Goal: Task Accomplishment & Management: Manage account settings

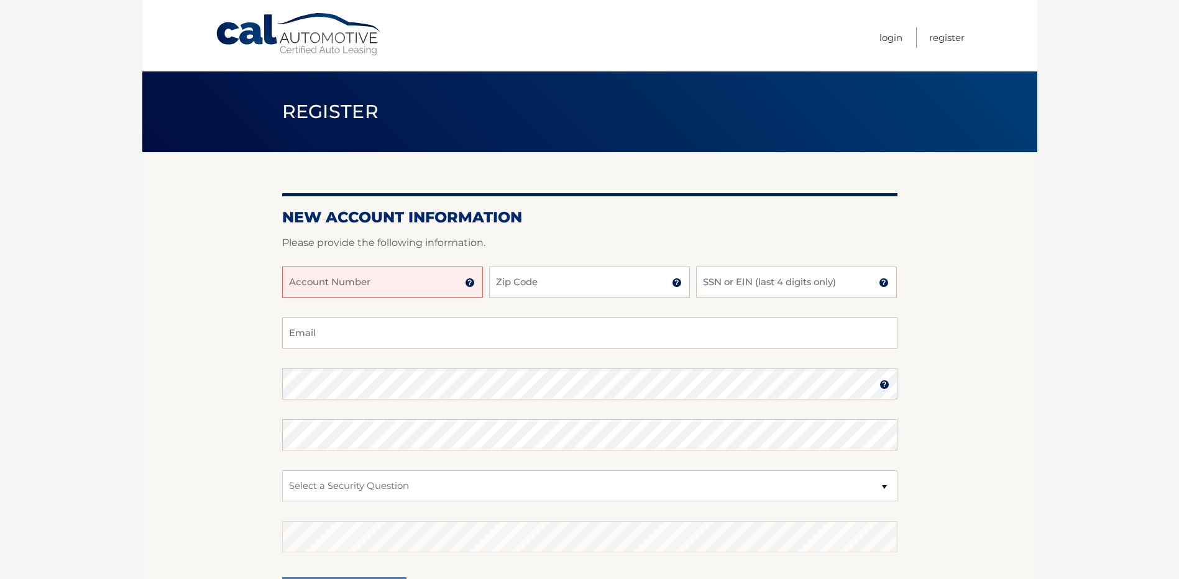
click at [383, 284] on input "Account Number" at bounding box center [382, 282] width 201 height 31
type input "44456004756"
click at [599, 272] on input "Zip Code" at bounding box center [589, 282] width 201 height 31
type input "33413"
click at [791, 282] on input "SSN or EIN (last 4 digits only)" at bounding box center [796, 282] width 201 height 31
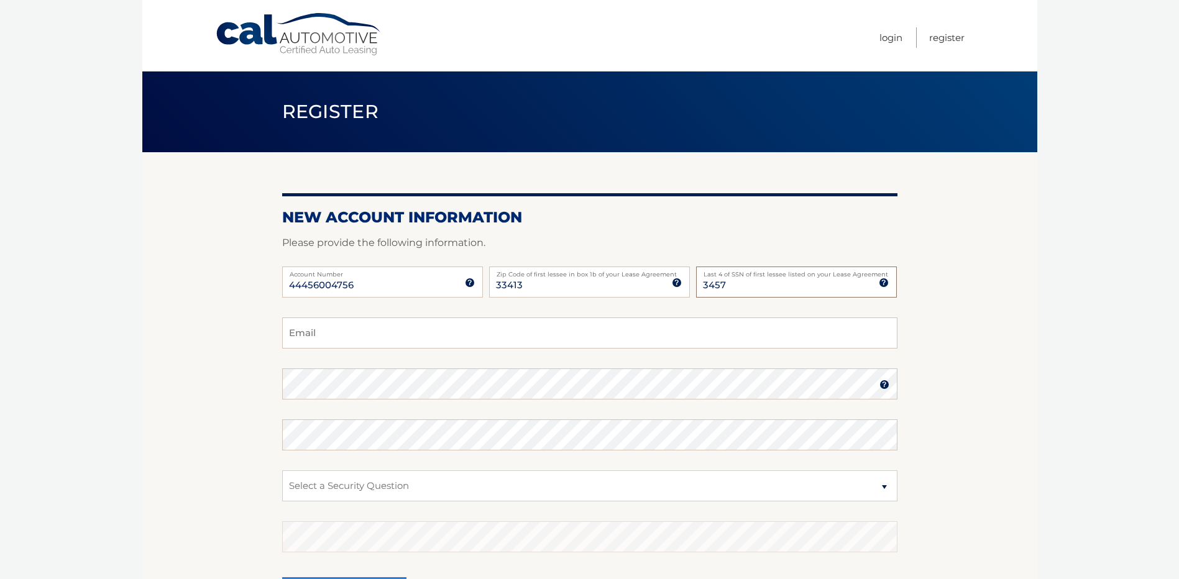
type input "3457"
click at [362, 336] on input "Email" at bounding box center [589, 333] width 615 height 31
type input "micnanci@aol.com"
click at [428, 485] on select "Select a Security Question What was the name of your elementary school? What is…" at bounding box center [589, 485] width 615 height 31
select select "2"
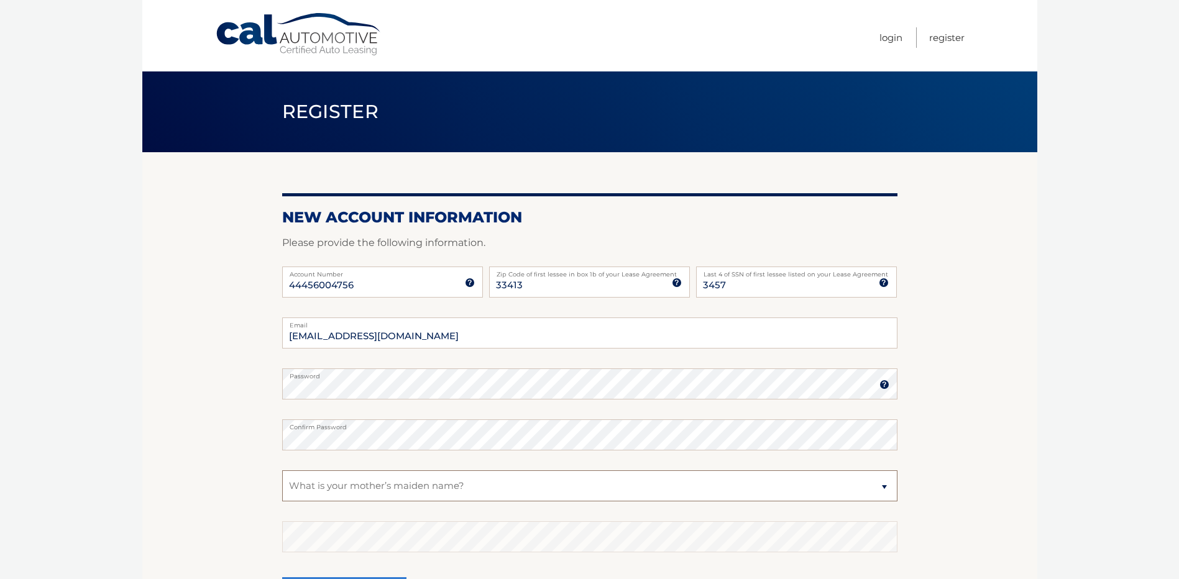
click at [282, 470] on select "Select a Security Question What was the name of your elementary school? What is…" at bounding box center [589, 485] width 615 height 31
click at [508, 482] on select "Select a Security Question What was the name of your elementary school? What is…" at bounding box center [589, 485] width 615 height 31
click at [479, 485] on select "Select a Security Question What was the name of your elementary school? What is…" at bounding box center [589, 485] width 615 height 31
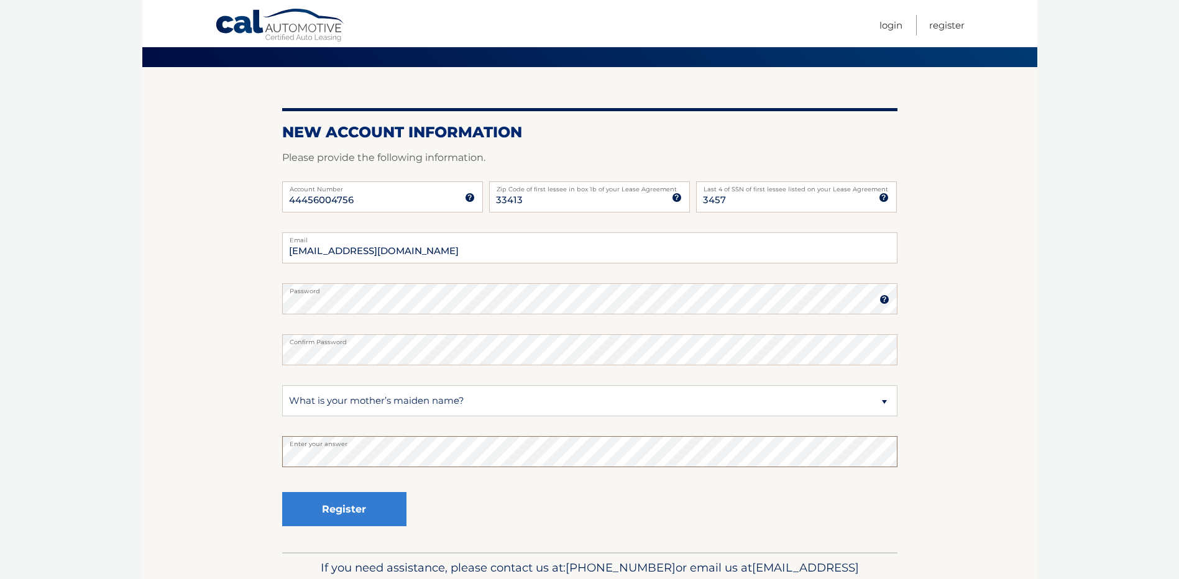
scroll to position [86, 0]
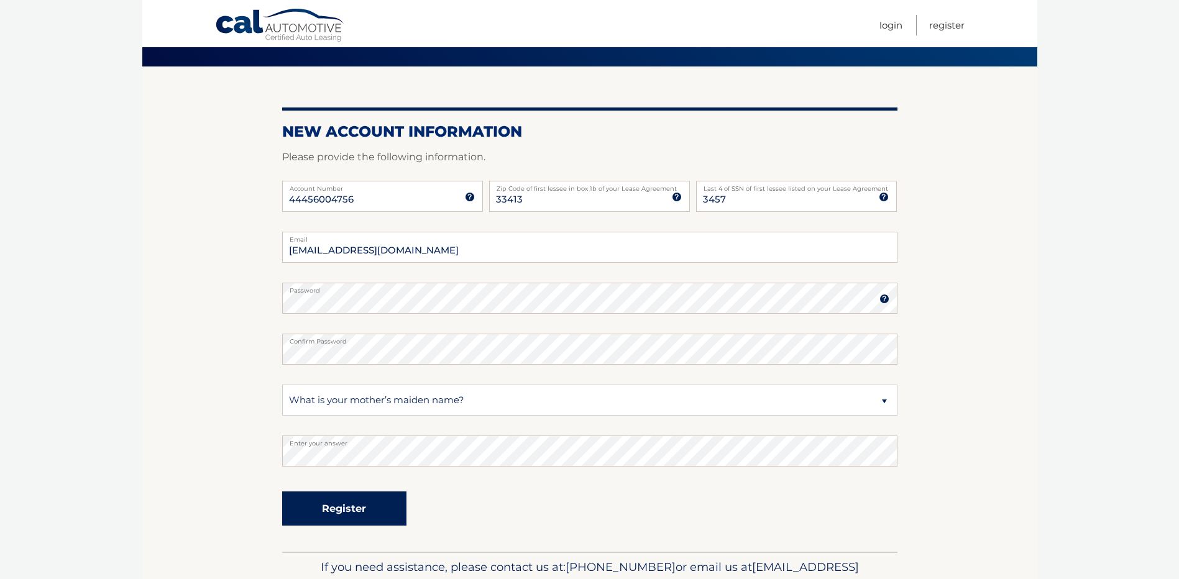
click at [356, 505] on button "Register" at bounding box center [344, 509] width 124 height 34
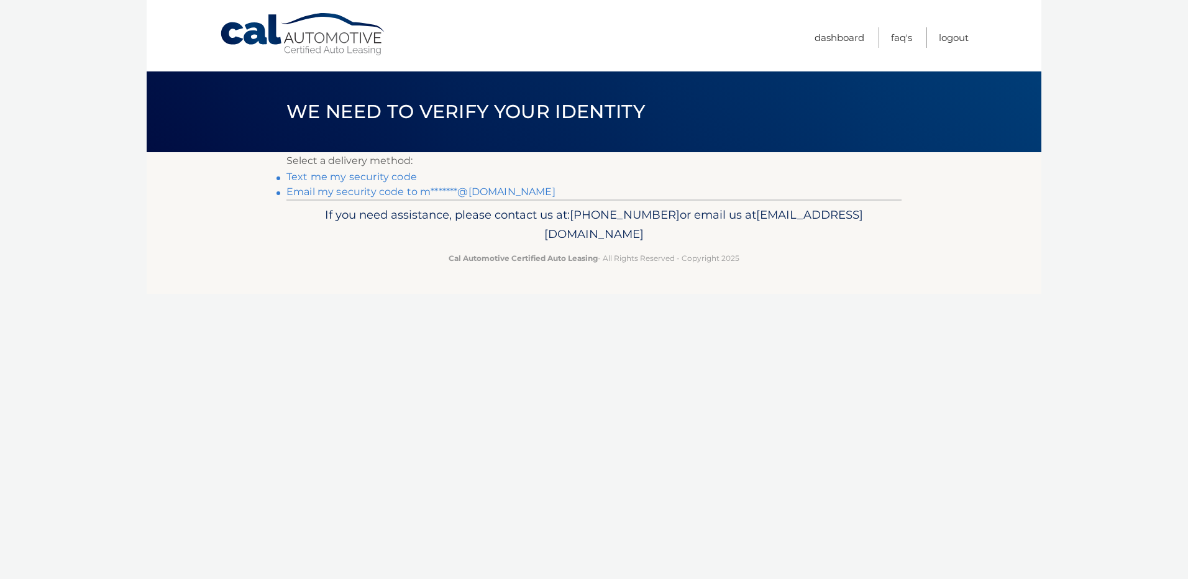
click at [333, 178] on link "Text me my security code" at bounding box center [352, 177] width 131 height 12
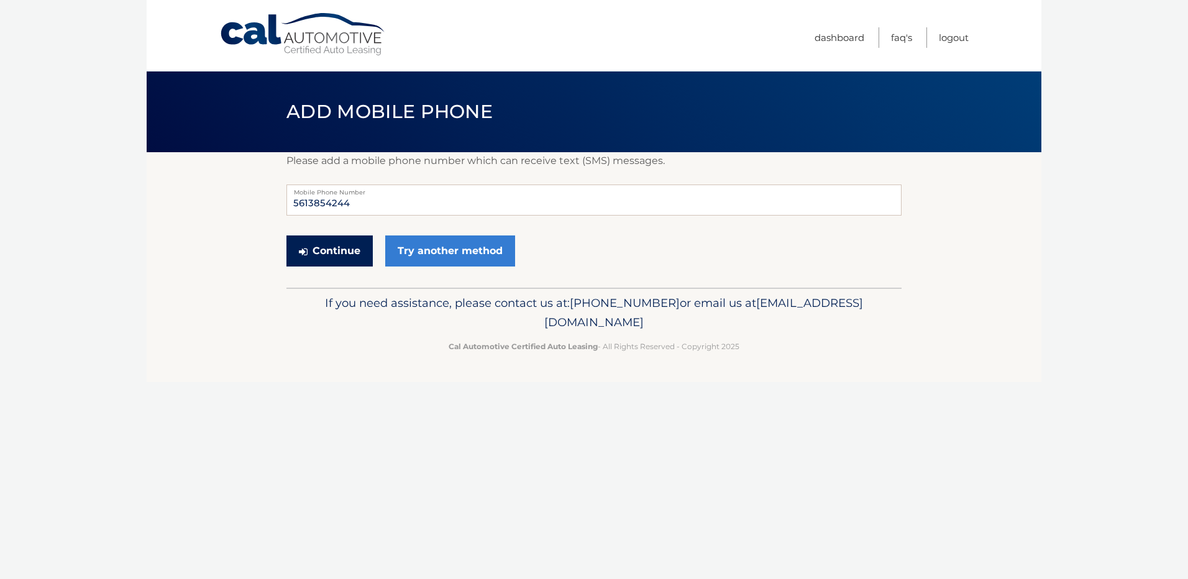
click at [323, 254] on button "Continue" at bounding box center [330, 251] width 86 height 31
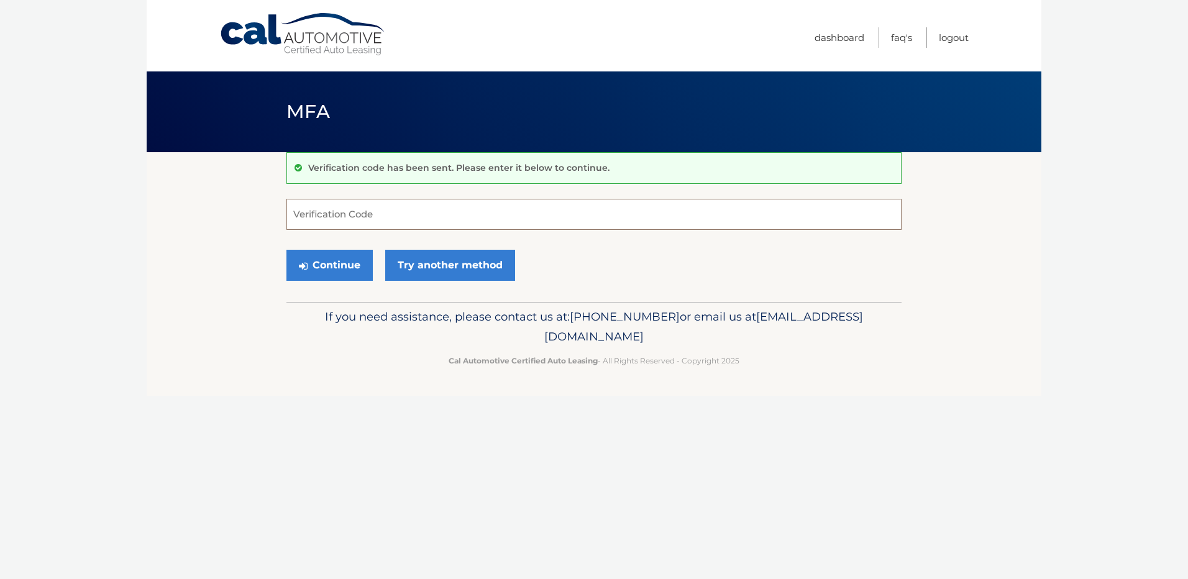
click at [474, 210] on input "Verification Code" at bounding box center [594, 214] width 615 height 31
type input "464691"
click at [339, 265] on button "Continue" at bounding box center [330, 265] width 86 height 31
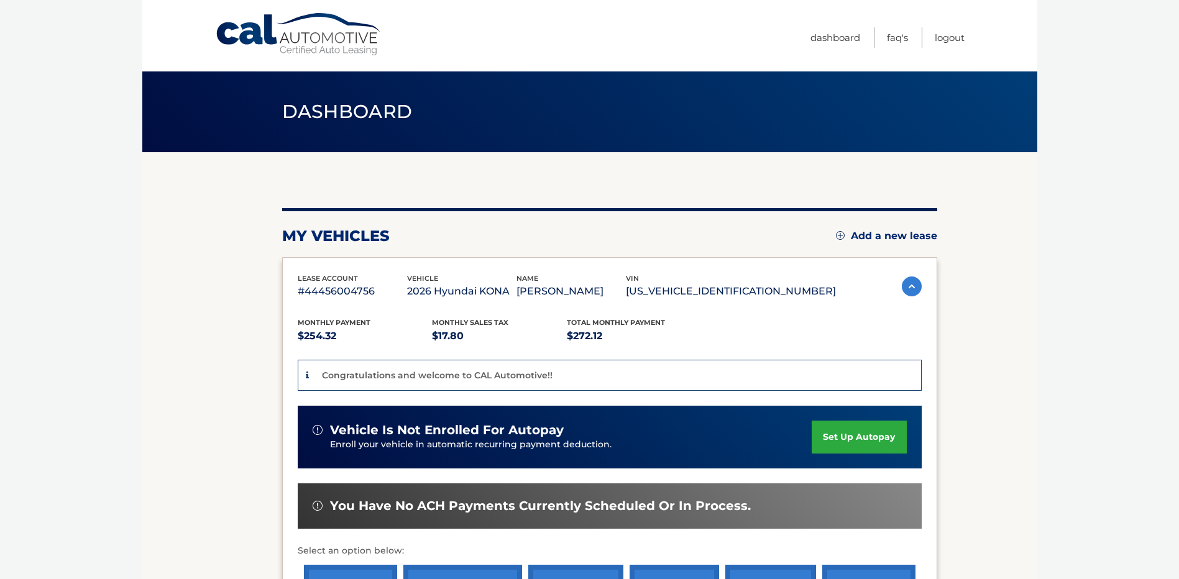
click at [852, 435] on link "set up autopay" at bounding box center [859, 437] width 94 height 33
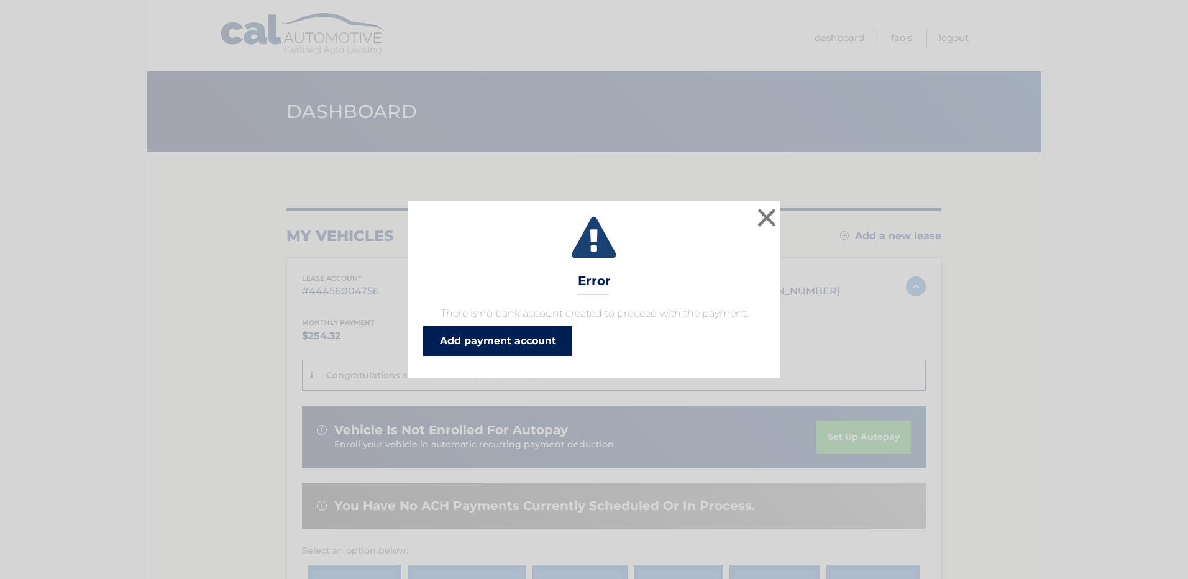
click at [479, 341] on link "Add payment account" at bounding box center [497, 341] width 149 height 30
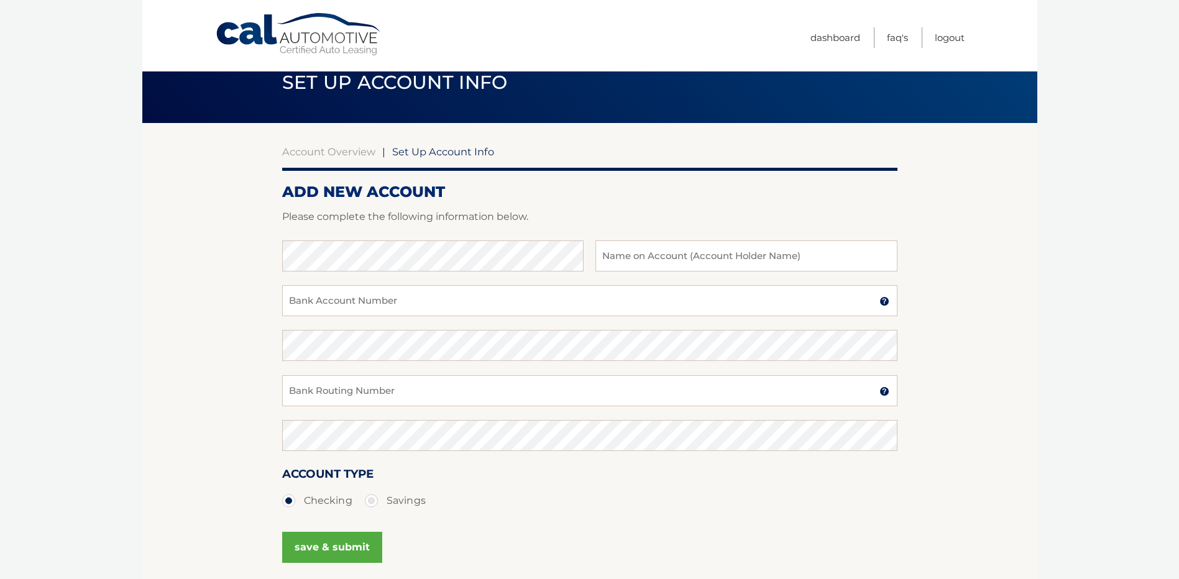
scroll to position [36, 0]
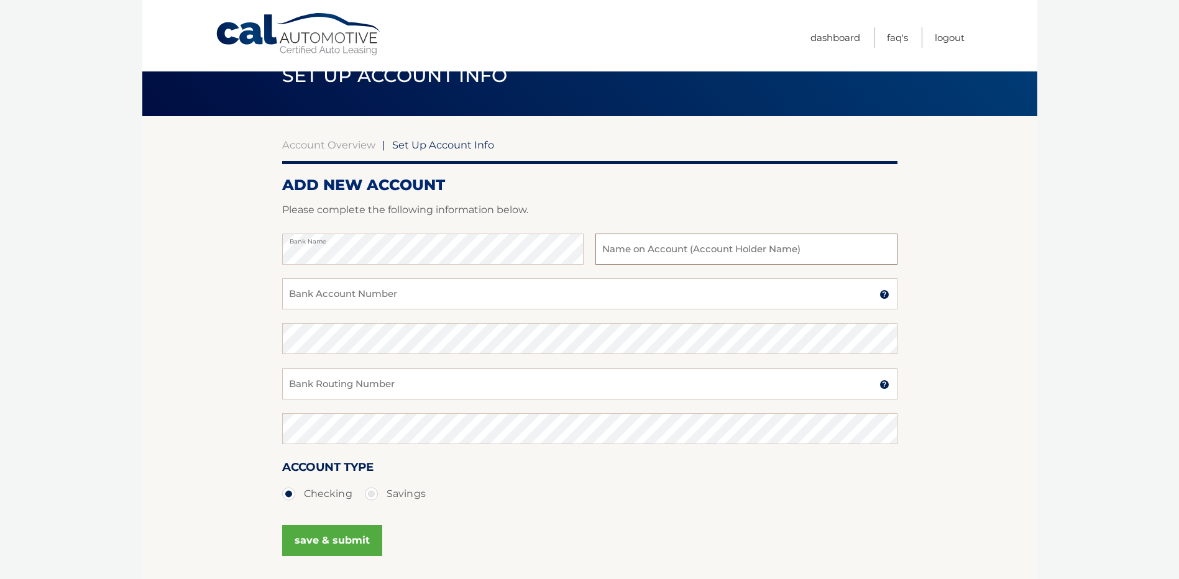
click at [658, 250] on input "text" at bounding box center [745, 249] width 301 height 31
type input "Nancy Grabow"
click at [451, 294] on input "Bank Account Number" at bounding box center [589, 293] width 615 height 31
click at [419, 293] on input "Bank Account Number" at bounding box center [589, 293] width 615 height 31
type input "4443987669"
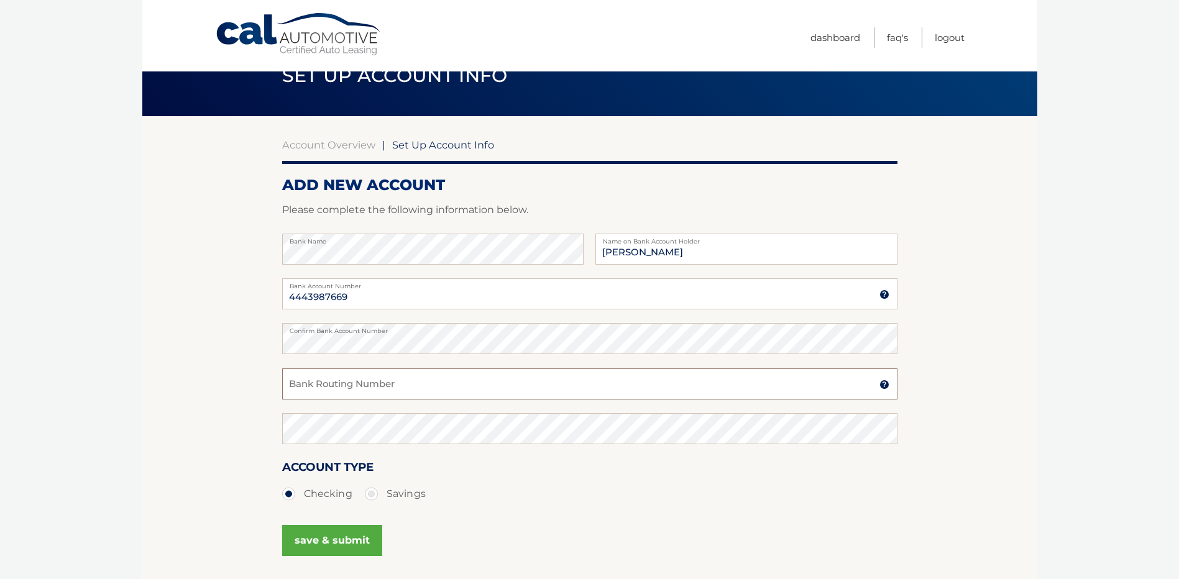
click at [430, 385] on input "Bank Routing Number" at bounding box center [589, 384] width 615 height 31
type input "067014822"
click at [333, 541] on button "save & submit" at bounding box center [332, 540] width 100 height 31
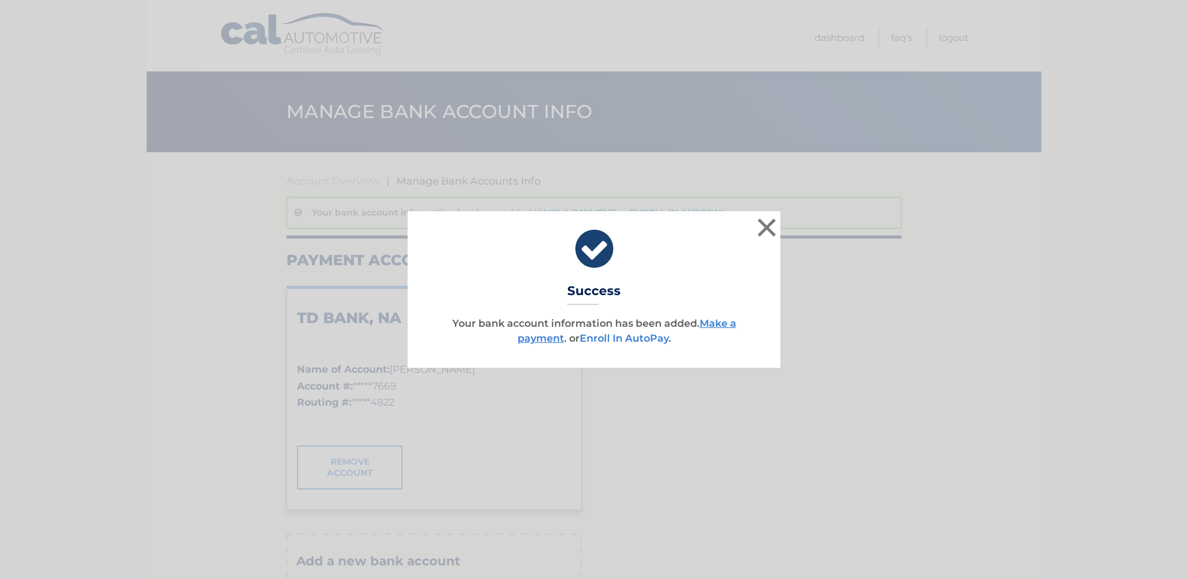
click at [604, 338] on link "Enroll In AutoPay" at bounding box center [624, 339] width 89 height 12
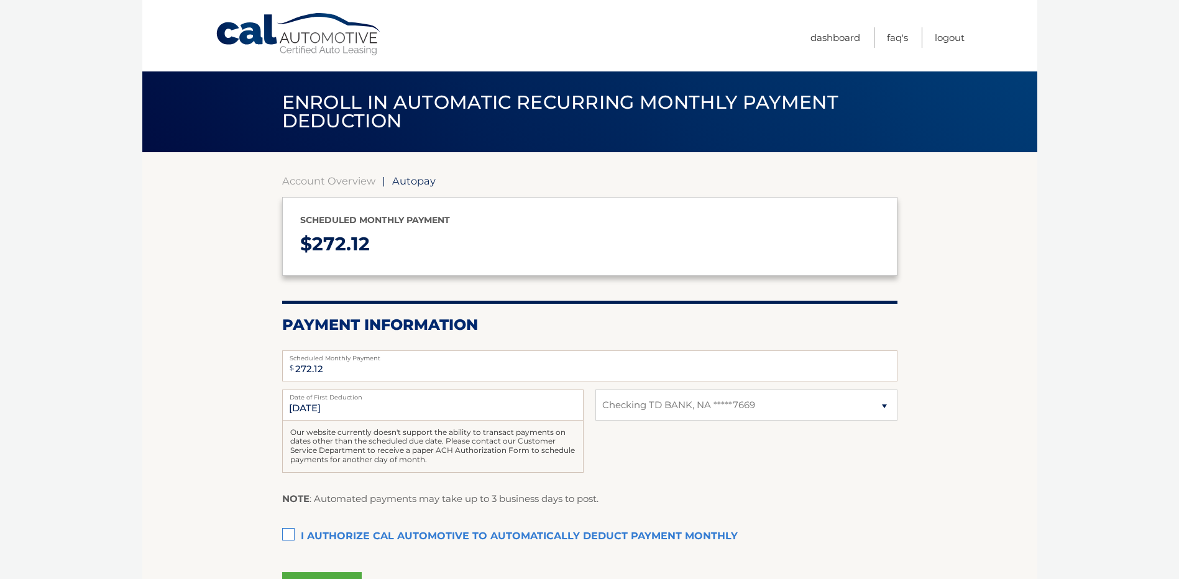
select select "ZTg5YmMwZDAtYTJlMS00NzkyLWIyNDEtMDY4MDA1ZThkZTEx"
click at [291, 531] on label "I authorize cal automotive to automatically deduct payment monthly This checkbo…" at bounding box center [589, 537] width 615 height 25
click at [0, 0] on input "I authorize cal automotive to automatically deduct payment monthly This checkbo…" at bounding box center [0, 0] width 0 height 0
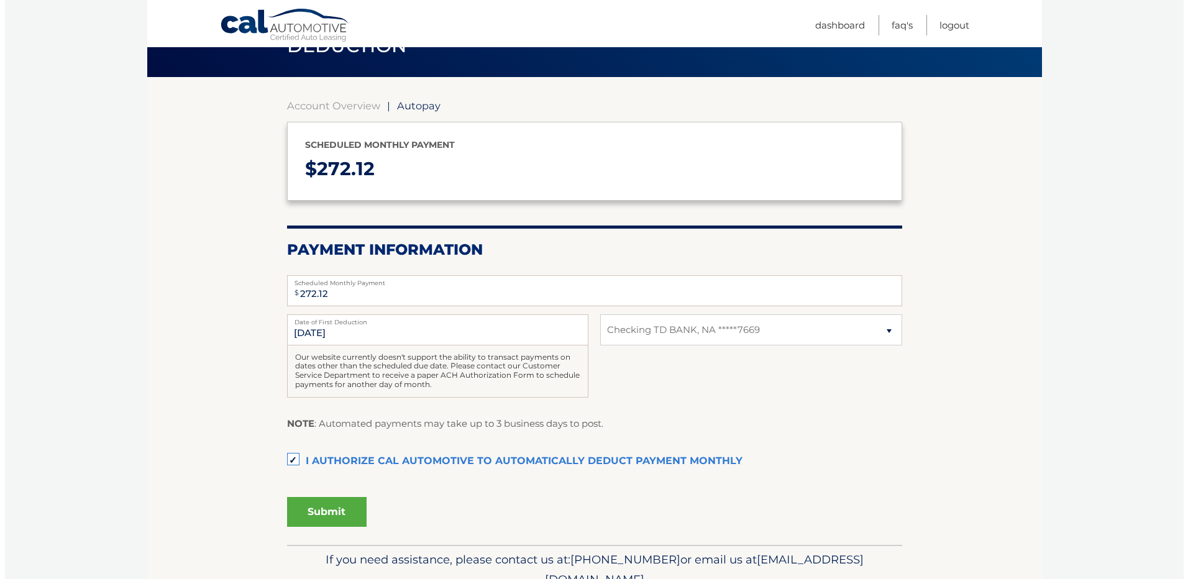
scroll to position [80, 0]
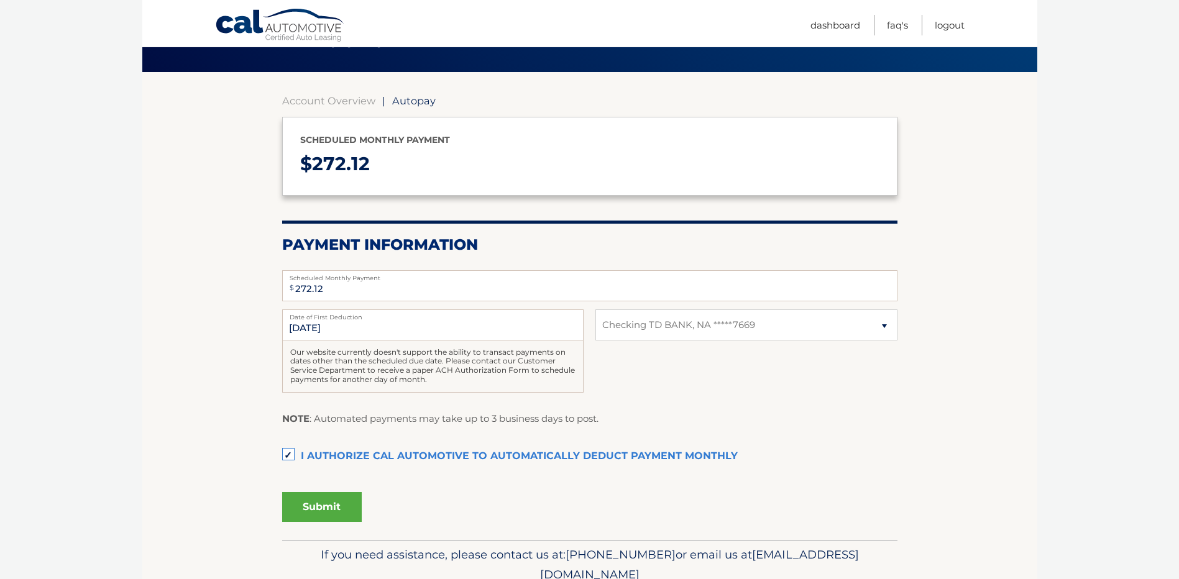
click at [328, 505] on button "Submit" at bounding box center [322, 507] width 80 height 30
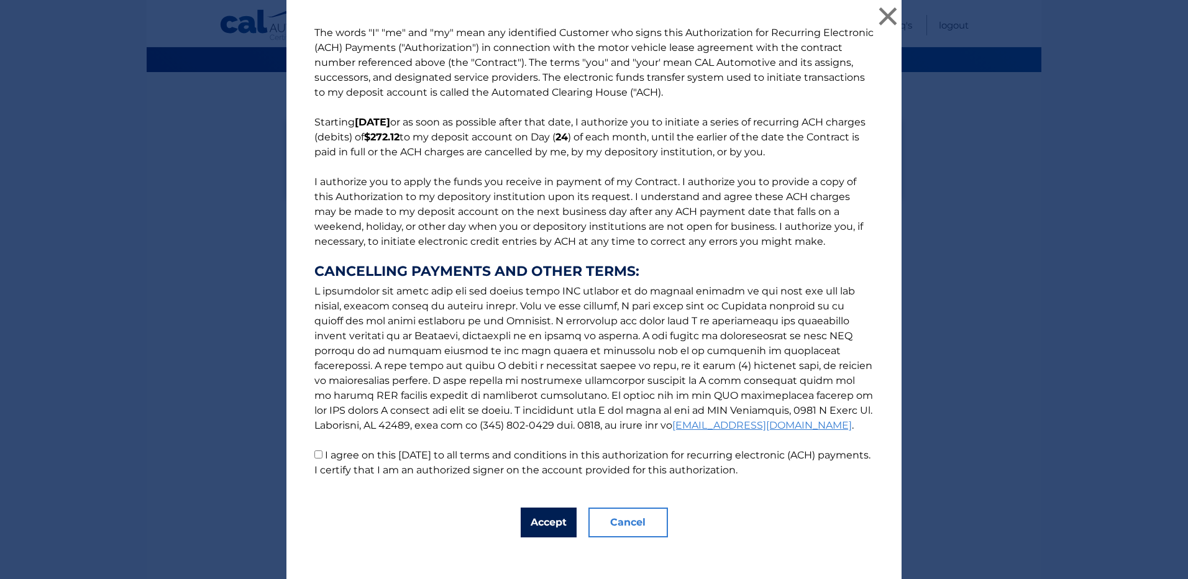
click at [539, 523] on button "Accept" at bounding box center [549, 523] width 56 height 30
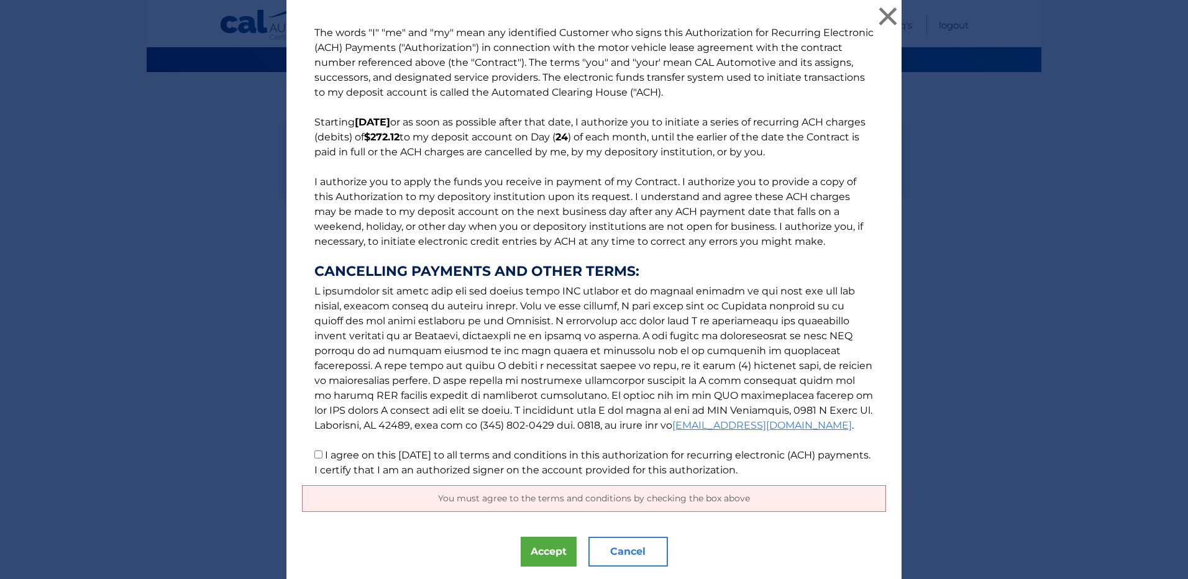
click at [315, 452] on input "I agree on this 09/11/2025 to all terms and conditions in this authorization fo…" at bounding box center [318, 455] width 8 height 8
checkbox input "true"
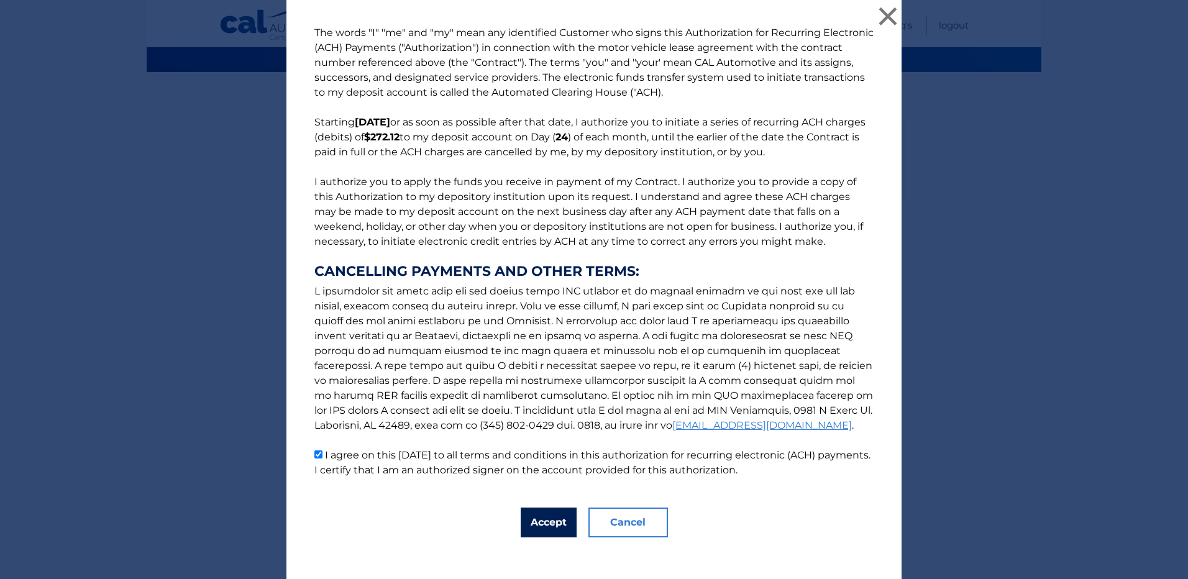
click at [544, 524] on button "Accept" at bounding box center [549, 523] width 56 height 30
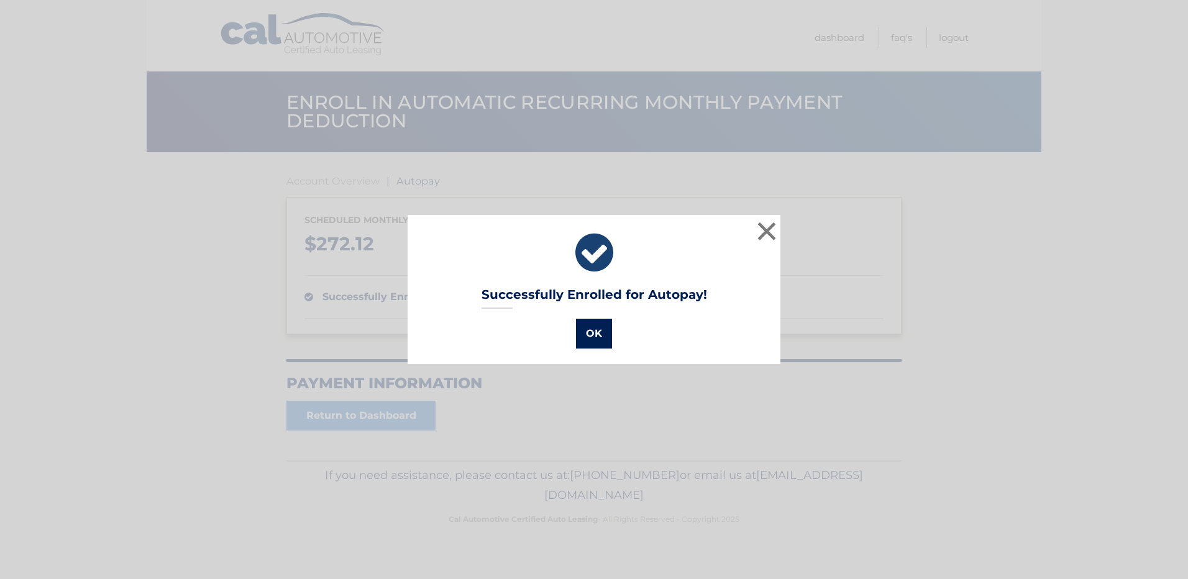
click at [587, 334] on button "OK" at bounding box center [594, 334] width 36 height 30
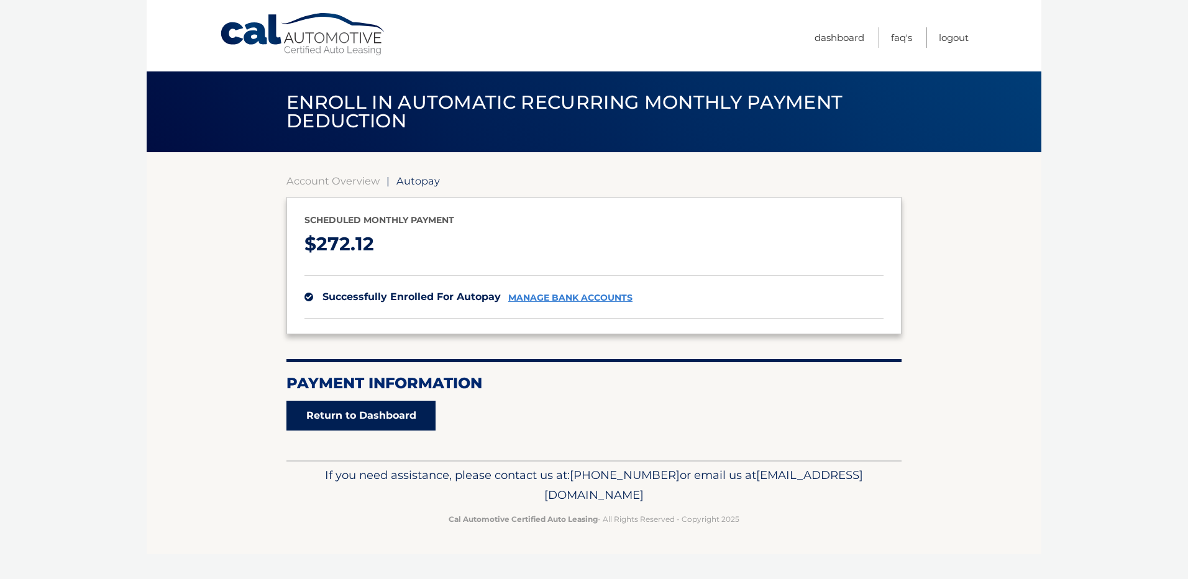
click at [354, 416] on link "Return to Dashboard" at bounding box center [361, 416] width 149 height 30
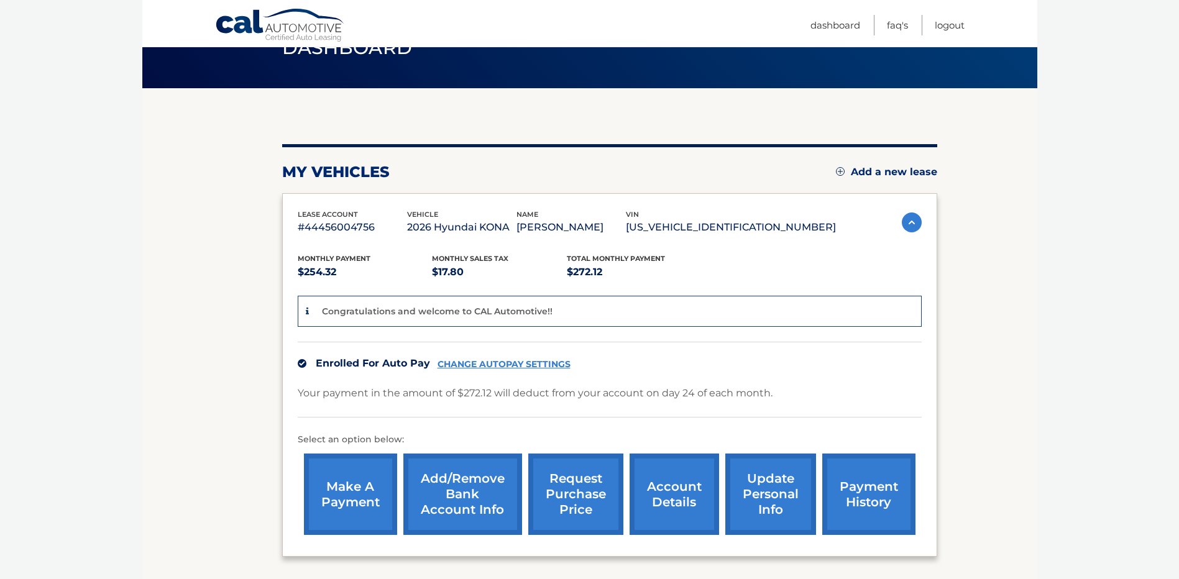
scroll to position [45, 0]
